Goal: Information Seeking & Learning: Check status

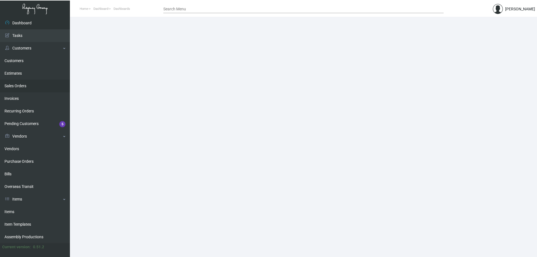
click at [38, 88] on link "Sales Orders" at bounding box center [35, 86] width 70 height 13
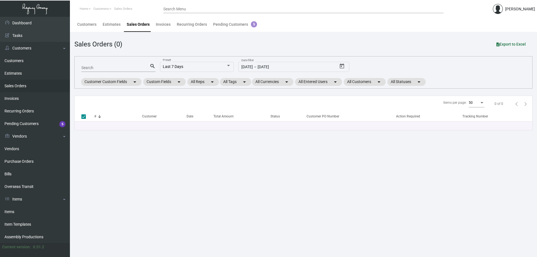
click at [38, 88] on link "Sales Orders" at bounding box center [35, 86] width 70 height 13
click at [23, 209] on link "Items" at bounding box center [35, 212] width 70 height 13
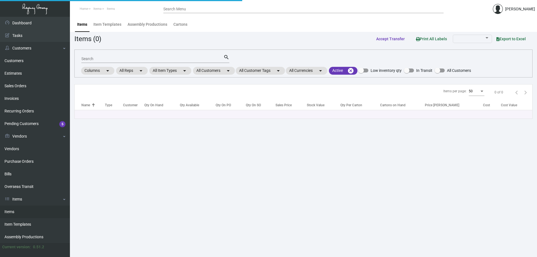
click at [23, 209] on link "Items" at bounding box center [35, 212] width 70 height 13
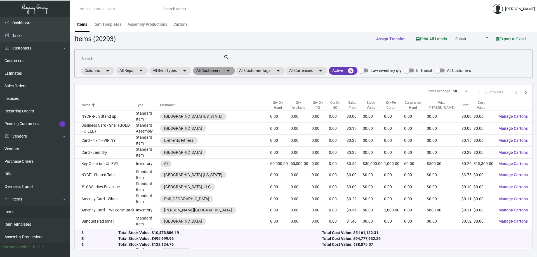
click at [219, 69] on mat-chip "All Customers arrow_drop_down" at bounding box center [214, 71] width 42 height 8
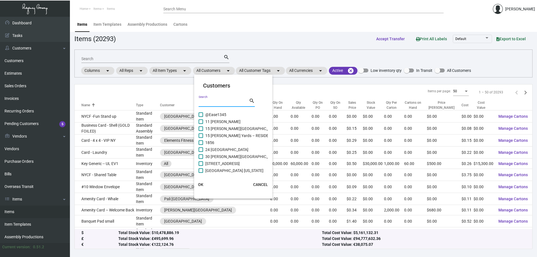
drag, startPoint x: 220, startPoint y: 104, endPoint x: 215, endPoint y: 104, distance: 5.0
click at [219, 104] on input "Search" at bounding box center [224, 102] width 50 height 4
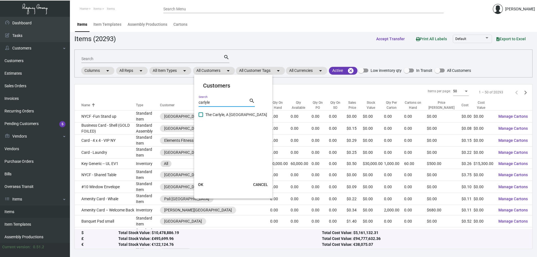
type input "carlyle"
click at [225, 115] on span "The Carlyle, A [GEOGRAPHIC_DATA]" at bounding box center [236, 114] width 62 height 7
click at [201, 117] on input "The Carlyle, A [GEOGRAPHIC_DATA]" at bounding box center [201, 117] width 0 height 0
checkbox input "true"
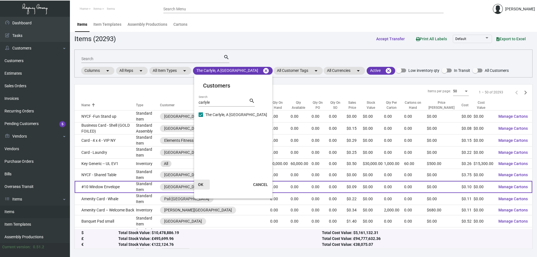
click at [202, 183] on span "OK" at bounding box center [200, 184] width 5 height 4
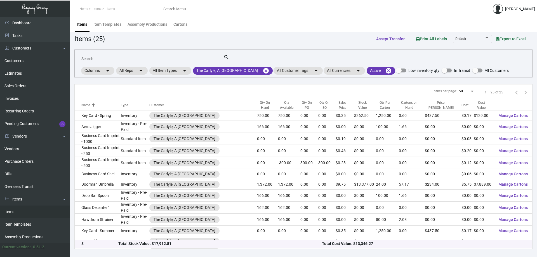
click at [128, 61] on input "Search" at bounding box center [152, 59] width 142 height 4
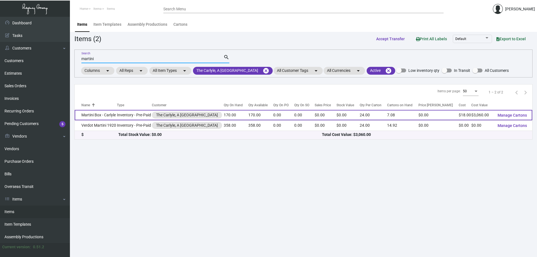
type input "martini"
click at [105, 114] on td "Martini Box - Carlyle" at bounding box center [96, 115] width 42 height 10
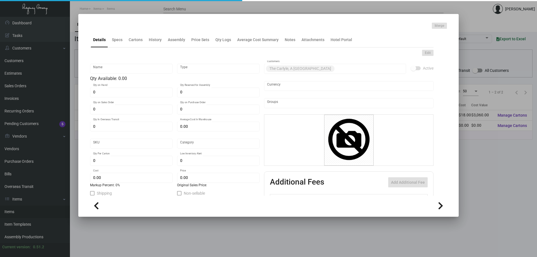
type input "Martini Box - Carlyle"
type input "Inventory - Pre-Paid"
type input "170"
type input "$ 0.00"
type input "Overseas"
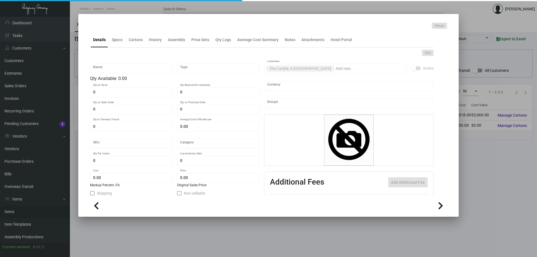
type input "24"
type input "$ 18.00"
type input "$ 0.00"
checkbox input "true"
type input "United States Dollar $"
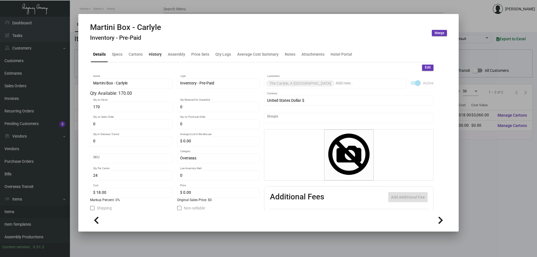
click at [156, 55] on div "History" at bounding box center [155, 54] width 13 height 6
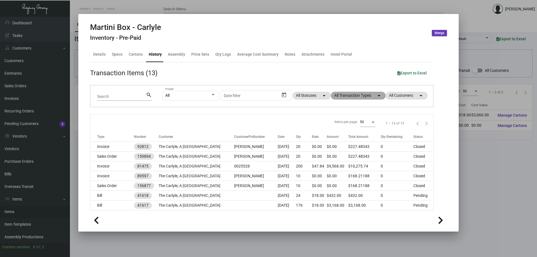
click at [350, 96] on mat-chip "All Transaction Types arrow_drop_down" at bounding box center [358, 96] width 55 height 8
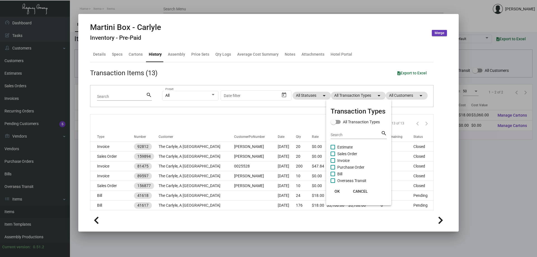
click at [351, 154] on span "Sales Order" at bounding box center [347, 153] width 20 height 7
click at [333, 156] on input "Sales Order" at bounding box center [333, 156] width 0 height 0
checkbox input "true"
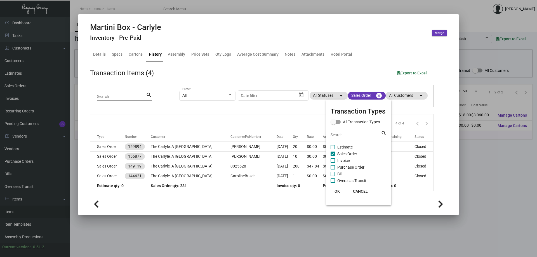
click at [338, 190] on span "OK" at bounding box center [337, 191] width 5 height 4
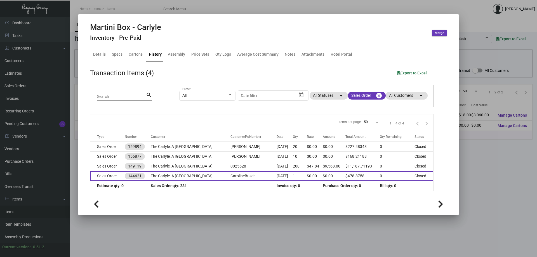
click at [111, 177] on td "Sales Order" at bounding box center [107, 176] width 34 height 10
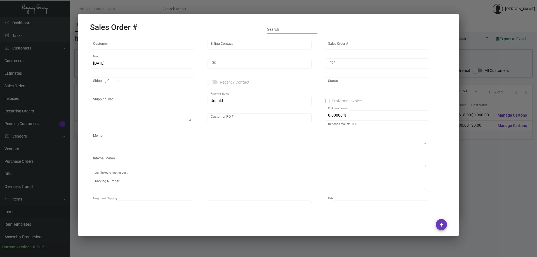
type input "The Carlyle, A [GEOGRAPHIC_DATA]"
type input "[PERSON_NAME]"
type input "144621"
type input "[DATE]"
type input "[PERSON_NAME]"
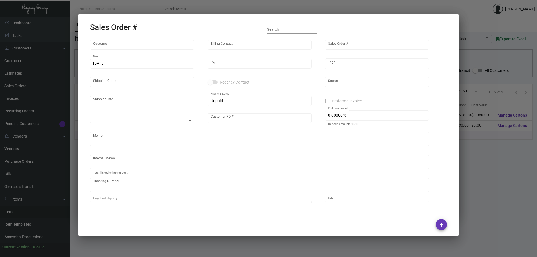
type input "[PERSON_NAME]"
type textarea "The Carlyle, A [GEOGRAPHIC_DATA] - [PERSON_NAME] [STREET_ADDRESS][US_STATE]"
type input "CarolineBusch"
type input "United States Dollar $"
type input "$ 39.84"
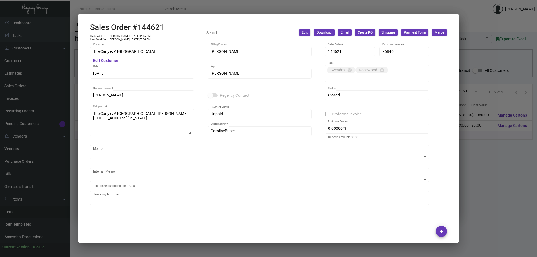
click at [191, 10] on div at bounding box center [268, 128] width 537 height 257
